Goal: Information Seeking & Learning: Learn about a topic

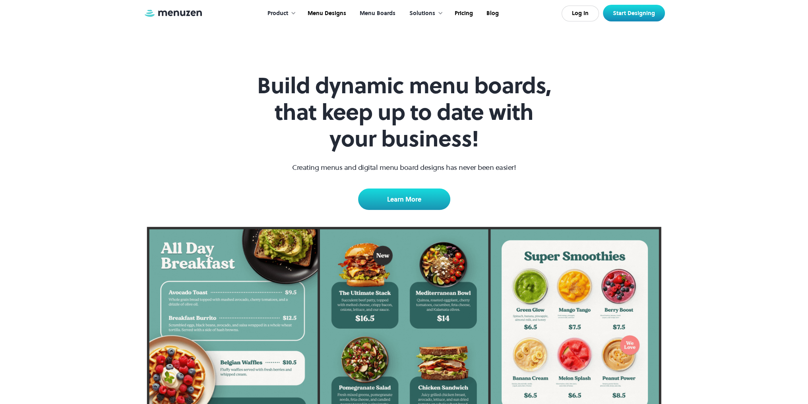
click at [411, 12] on div "Solutions" at bounding box center [422, 13] width 26 height 9
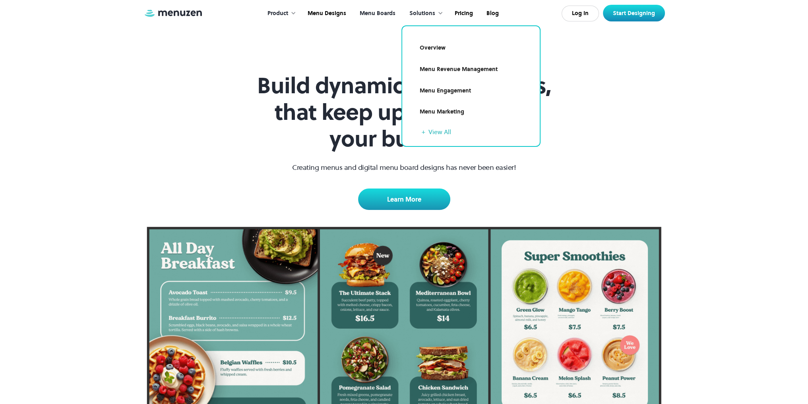
click at [429, 47] on link "Overview" at bounding box center [471, 48] width 118 height 18
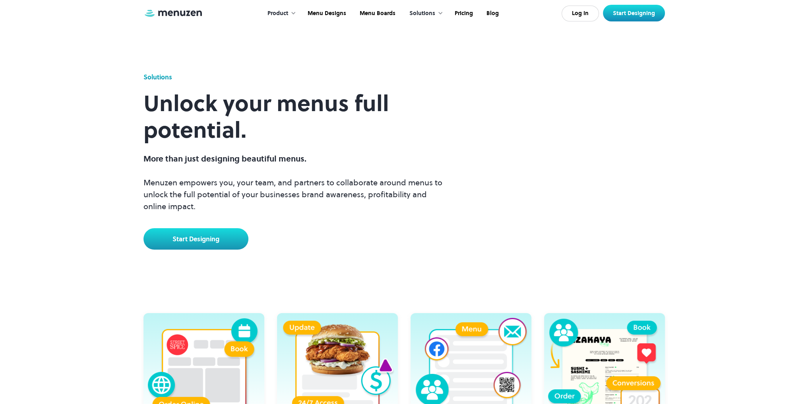
click at [195, 15] on img at bounding box center [173, 13] width 60 height 9
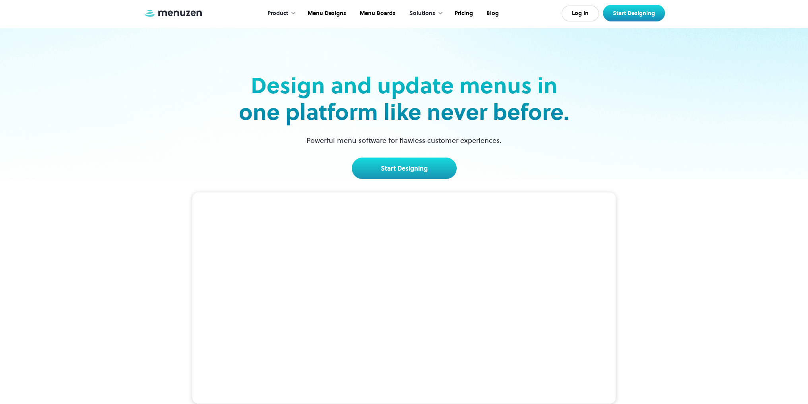
click at [283, 13] on div "Product" at bounding box center [277, 13] width 21 height 9
